Goal: Find specific page/section: Find specific page/section

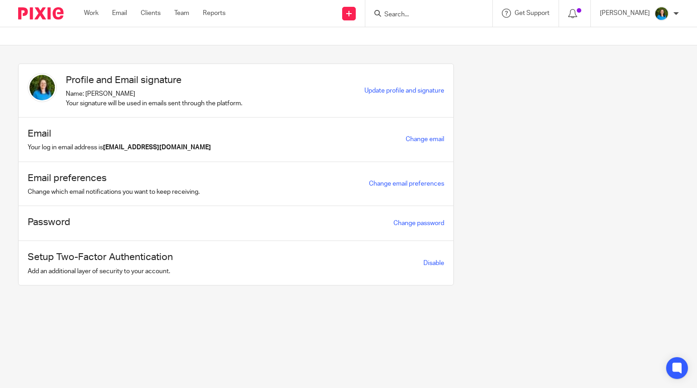
click at [408, 11] on input "Search" at bounding box center [424, 15] width 82 height 8
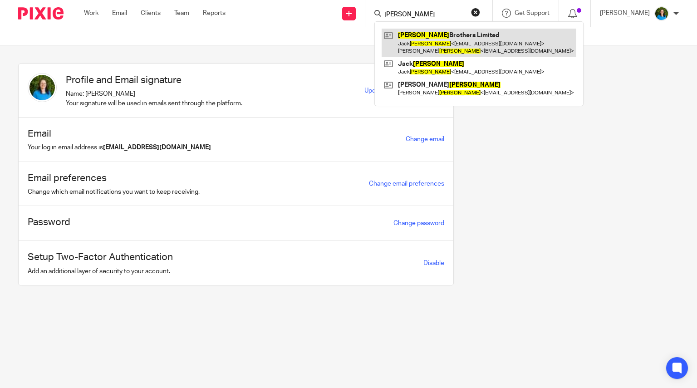
type input "wilcox"
click at [421, 39] on link at bounding box center [479, 43] width 195 height 28
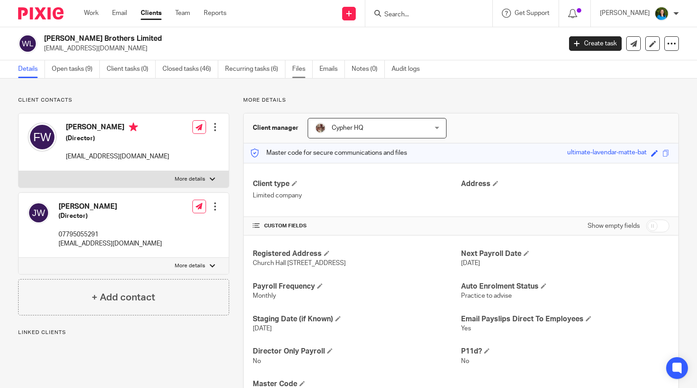
click at [303, 70] on link "Files" at bounding box center [302, 69] width 20 height 18
click at [299, 68] on link "Files" at bounding box center [302, 69] width 20 height 18
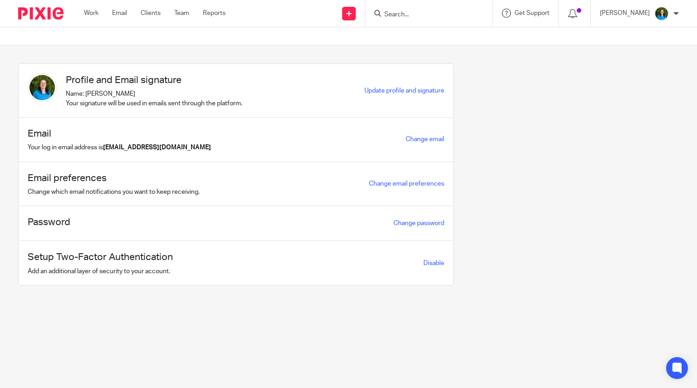
click at [407, 5] on div at bounding box center [428, 13] width 127 height 27
click at [404, 13] on input "Search" at bounding box center [424, 15] width 82 height 8
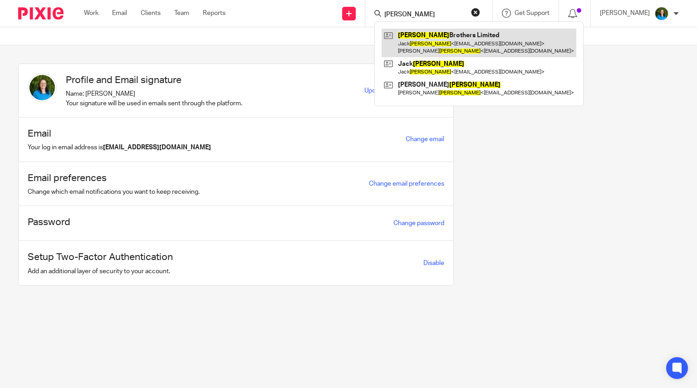
type input "wilcox"
click at [446, 48] on link at bounding box center [479, 43] width 195 height 28
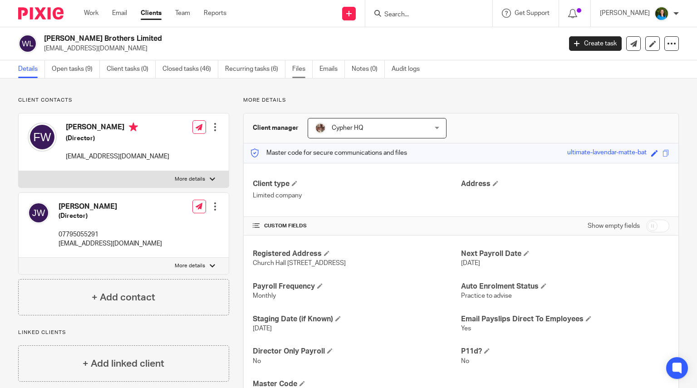
click at [306, 68] on link "Files" at bounding box center [302, 69] width 20 height 18
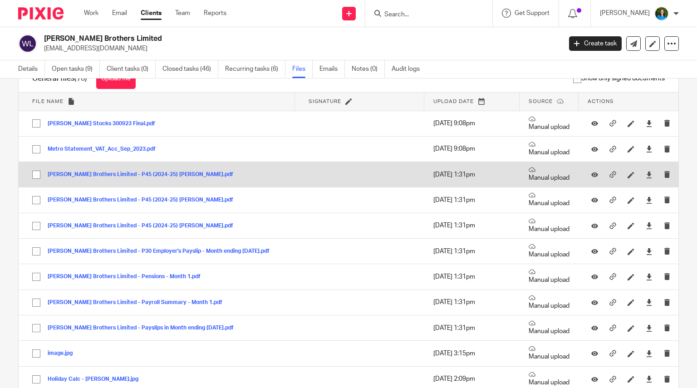
scroll to position [46, 0]
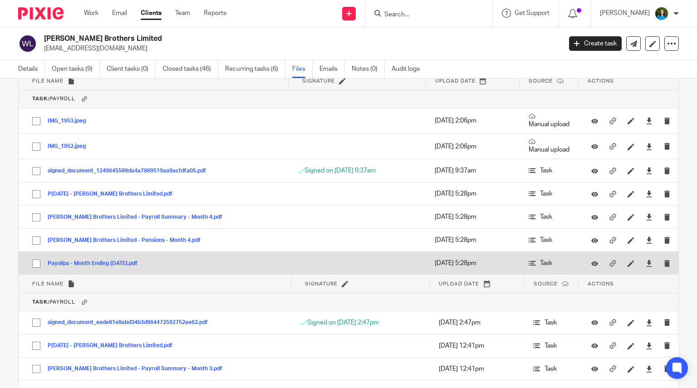
scroll to position [2949, 0]
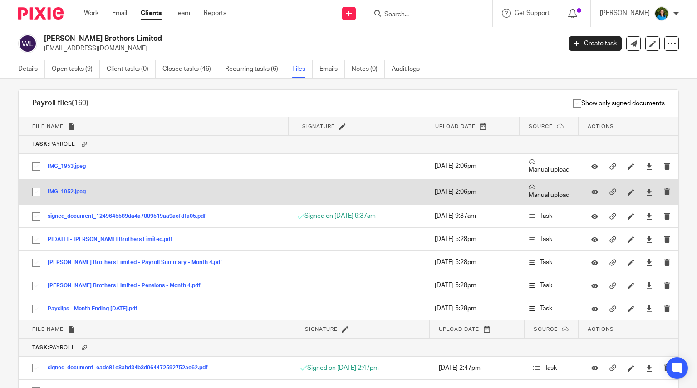
click at [74, 190] on button "IMG_1952.jpeg" at bounding box center [70, 192] width 45 height 6
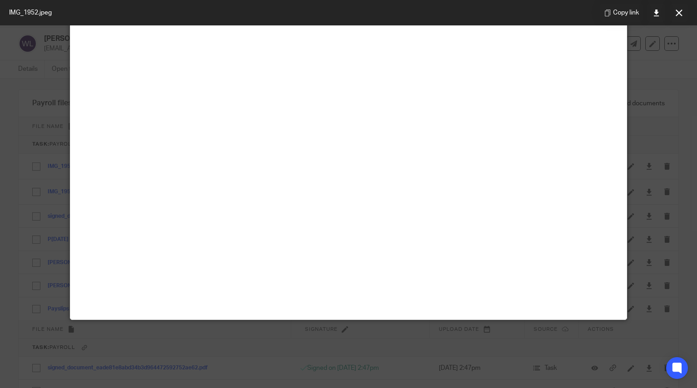
scroll to position [297, 0]
click at [657, 13] on icon at bounding box center [656, 13] width 7 height 7
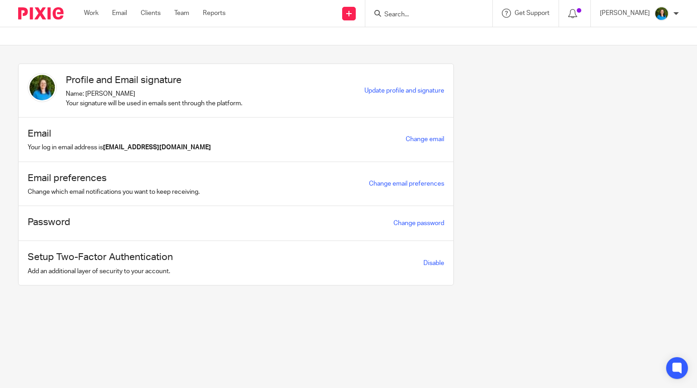
click at [430, 15] on input "Search" at bounding box center [424, 15] width 82 height 8
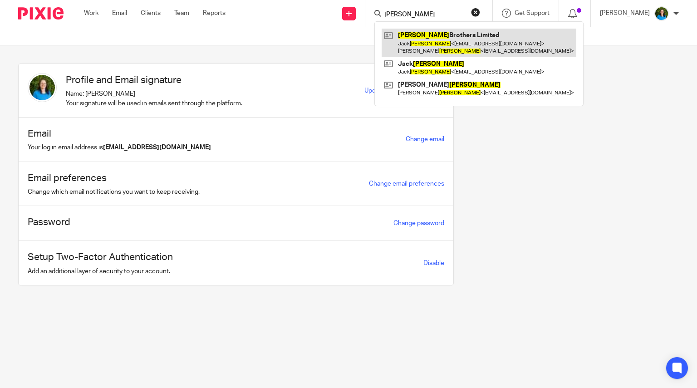
type input "[PERSON_NAME]"
click at [427, 42] on link at bounding box center [479, 43] width 195 height 28
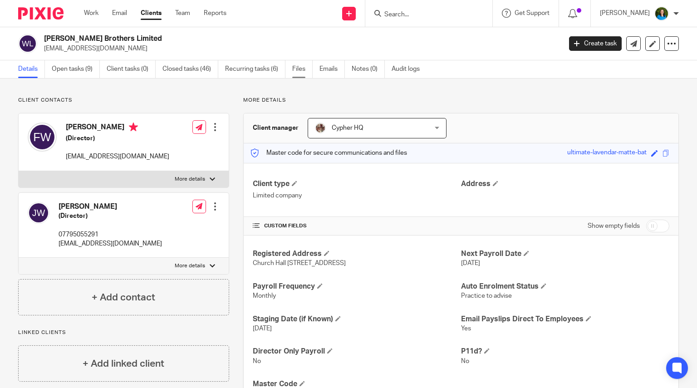
click at [303, 69] on link "Files" at bounding box center [302, 69] width 20 height 18
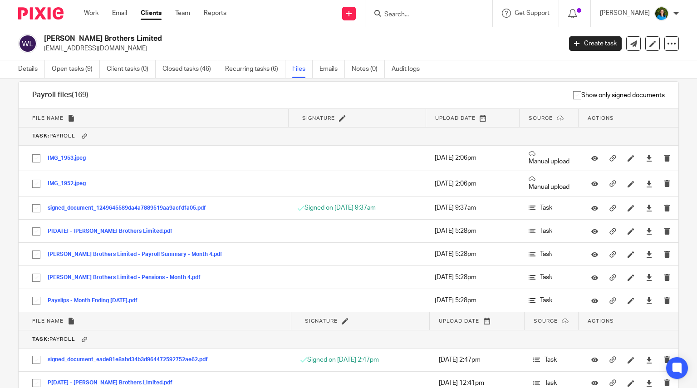
scroll to position [2949, 0]
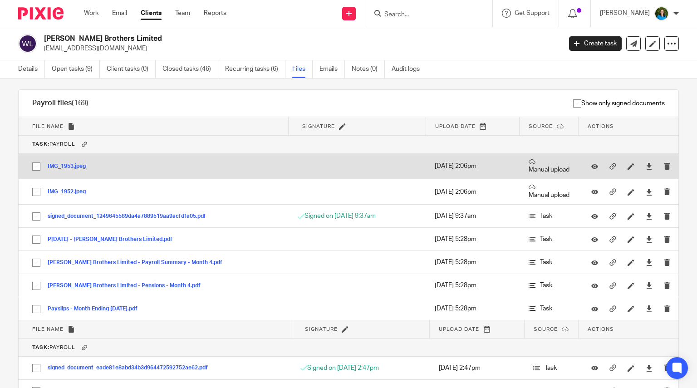
click at [88, 167] on button "IMG_1953.jpeg" at bounding box center [70, 166] width 45 height 6
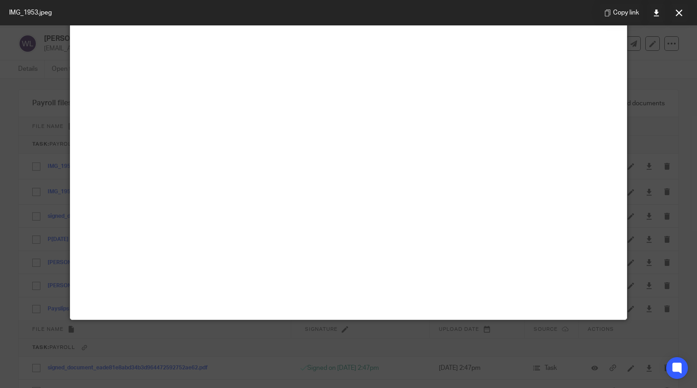
scroll to position [450, 0]
click at [658, 11] on icon at bounding box center [656, 13] width 7 height 7
